Goal: Check status: Check status

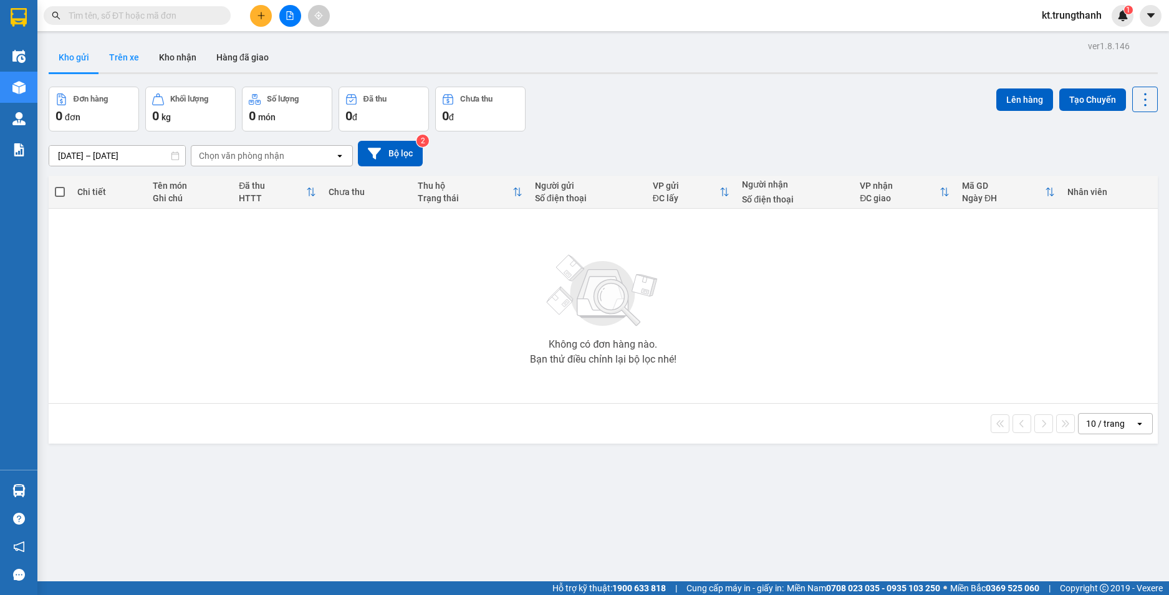
click at [122, 56] on button "Trên xe" at bounding box center [124, 57] width 50 height 30
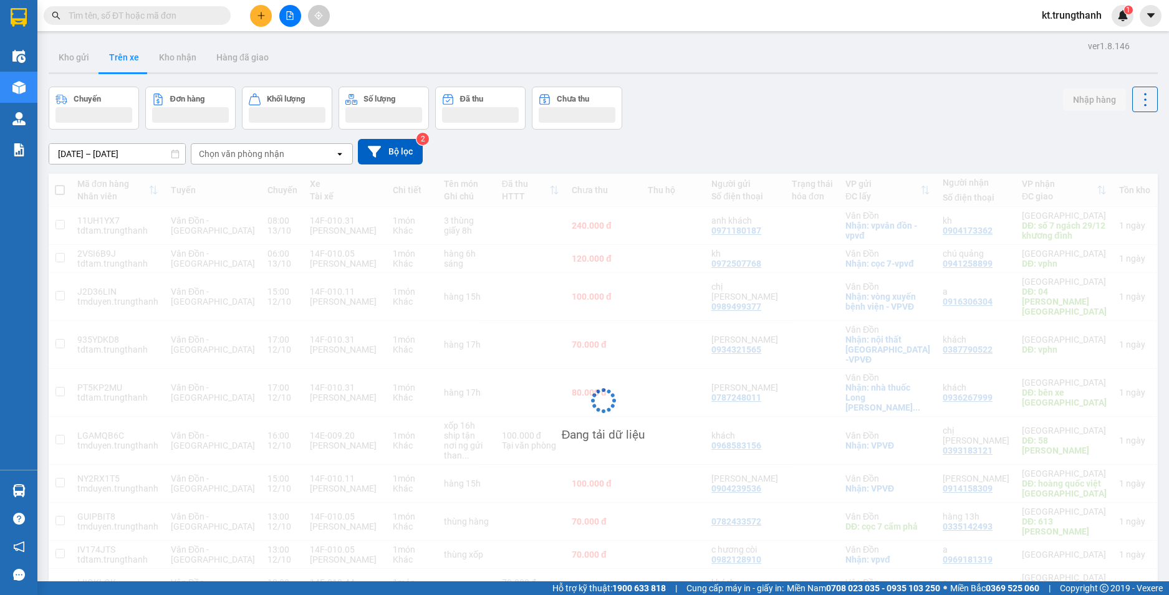
click at [112, 152] on input "[DATE] – [DATE]" at bounding box center [117, 154] width 136 height 20
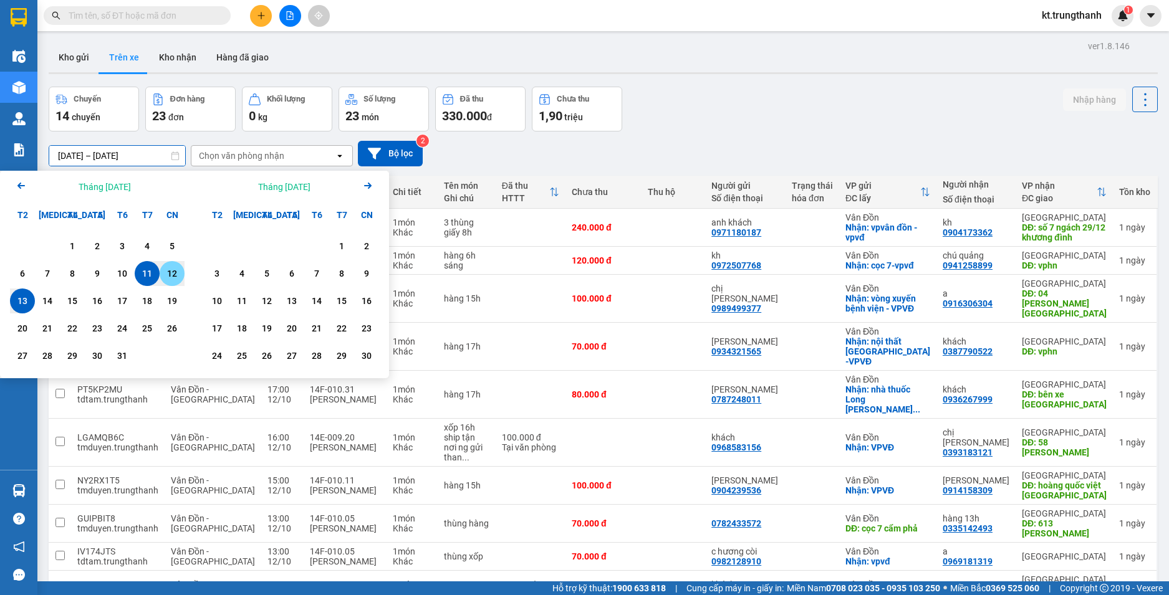
click at [180, 276] on div "12" at bounding box center [171, 273] width 17 height 15
type input "12/10/2025 – 12/10/2025"
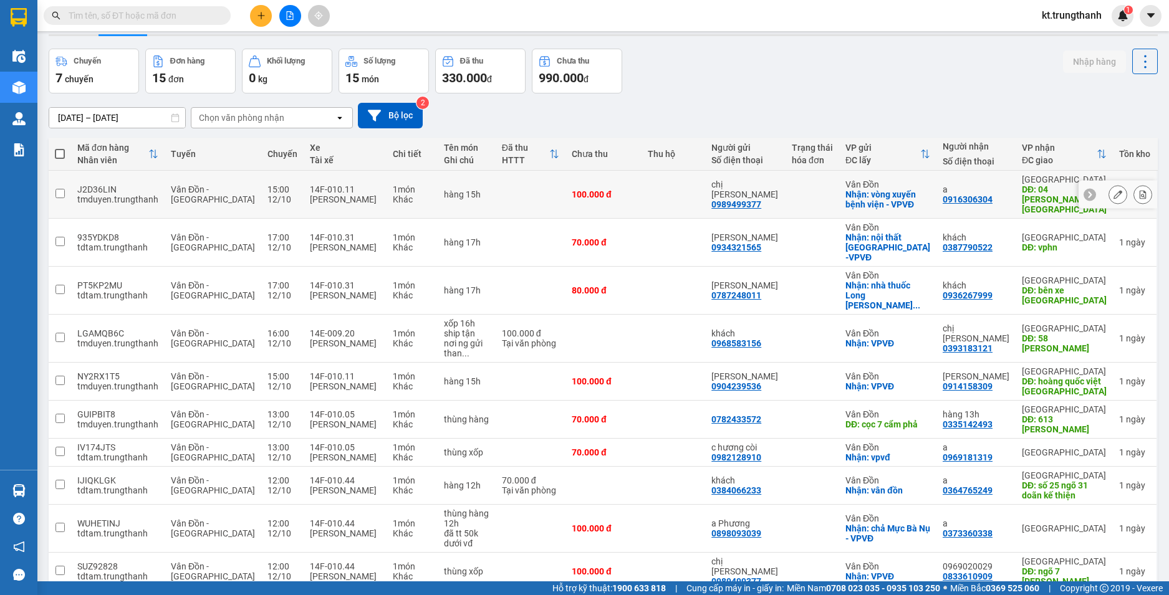
scroll to position [59, 0]
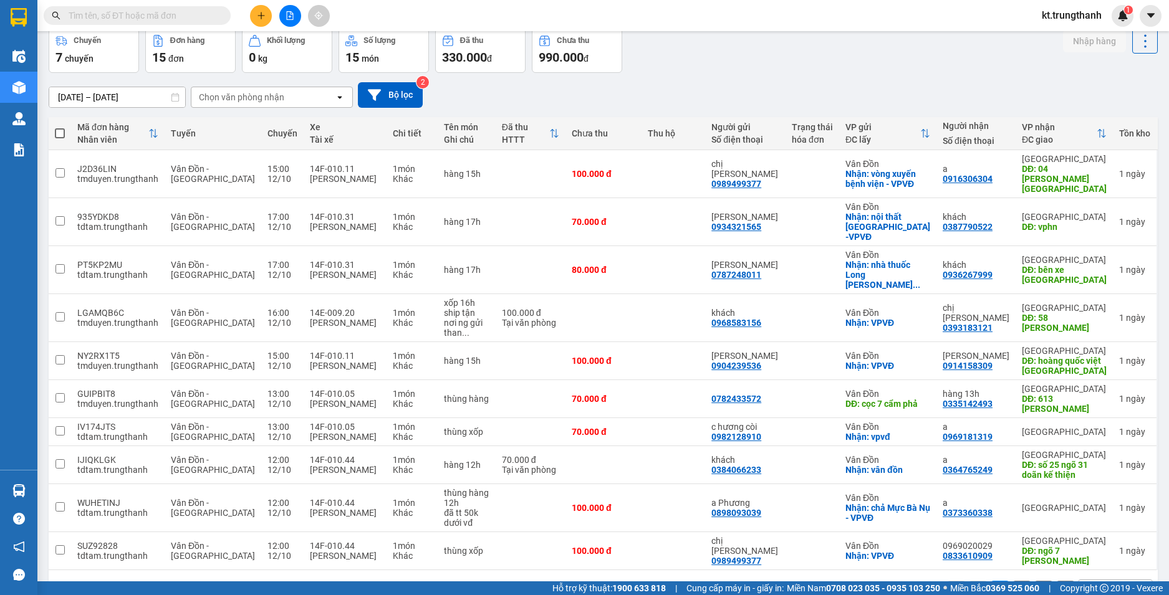
drag, startPoint x: 1010, startPoint y: 547, endPoint x: 1000, endPoint y: 551, distance: 10.7
click at [1012, 581] on button "2" at bounding box center [1021, 590] width 19 height 19
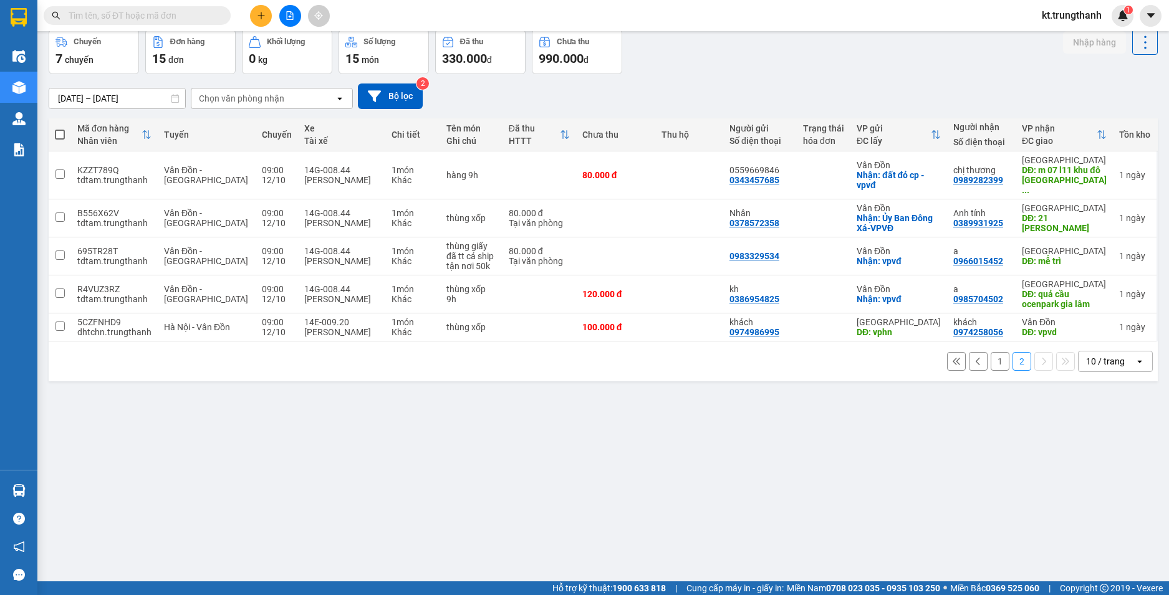
click at [992, 352] on button "1" at bounding box center [1000, 361] width 19 height 19
